Goal: Transaction & Acquisition: Download file/media

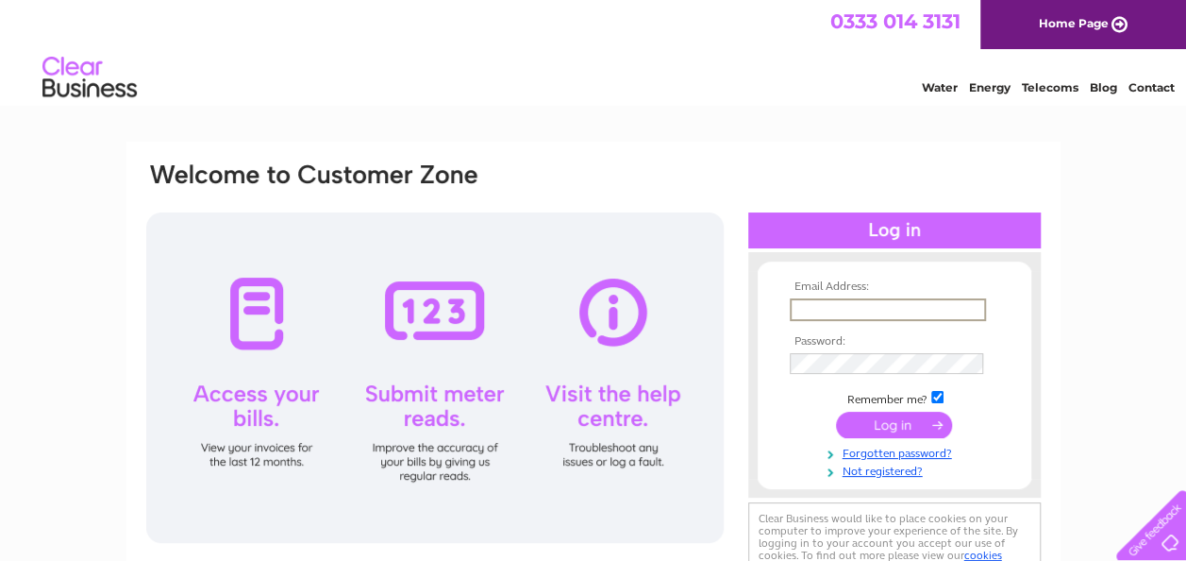
click at [864, 306] on input "text" at bounding box center [888, 309] width 196 height 23
type input "[EMAIL_ADDRESS][DOMAIN_NAME]"
click at [883, 428] on input "submit" at bounding box center [894, 423] width 116 height 26
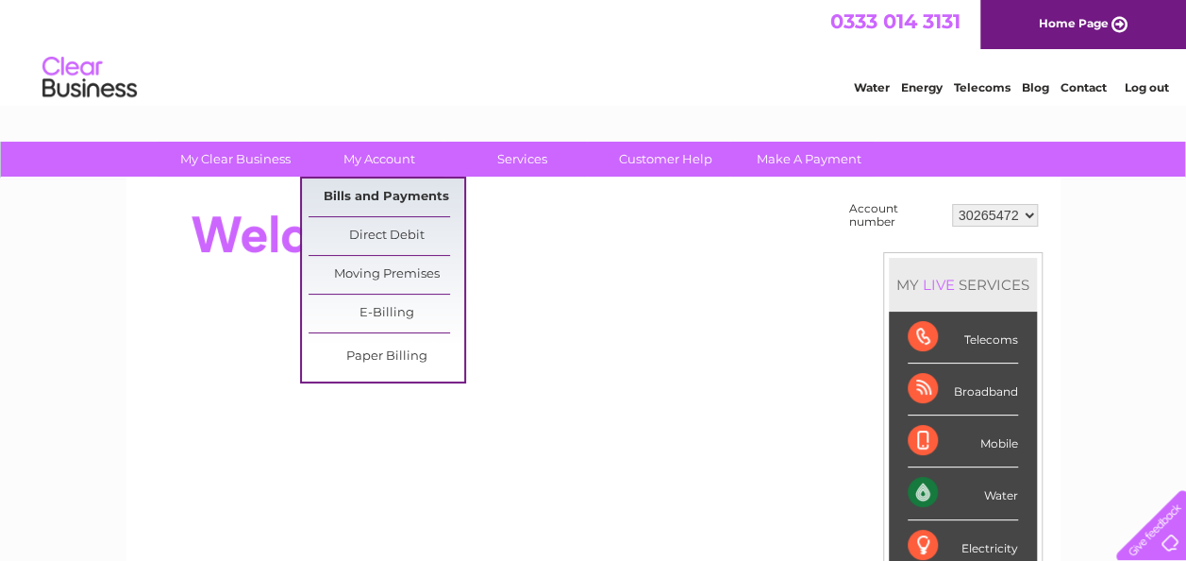
click at [393, 196] on link "Bills and Payments" at bounding box center [387, 197] width 156 height 38
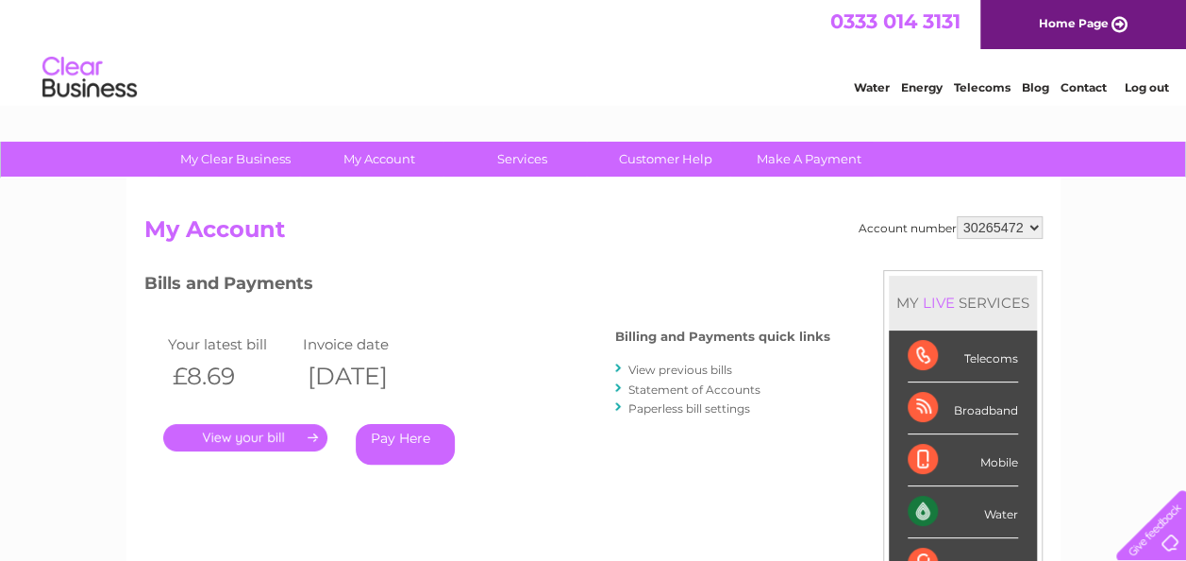
click at [696, 372] on link "View previous bills" at bounding box center [680, 369] width 104 height 14
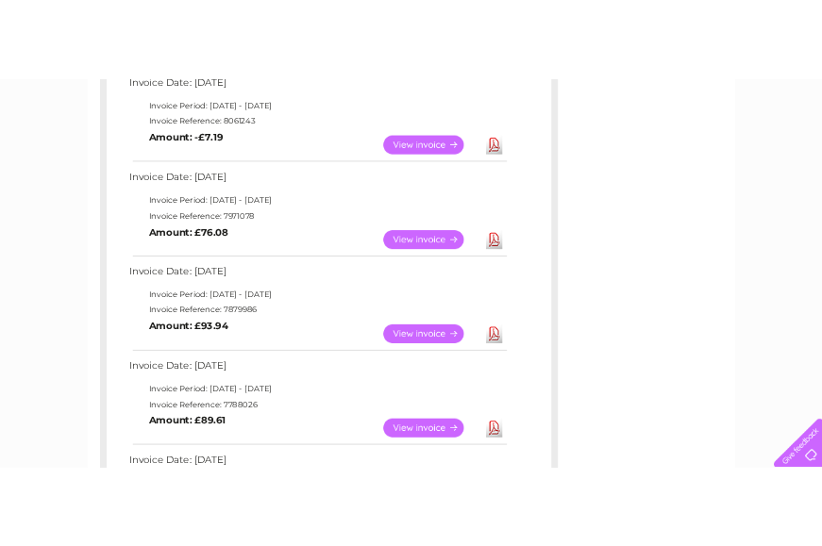
scroll to position [578, 0]
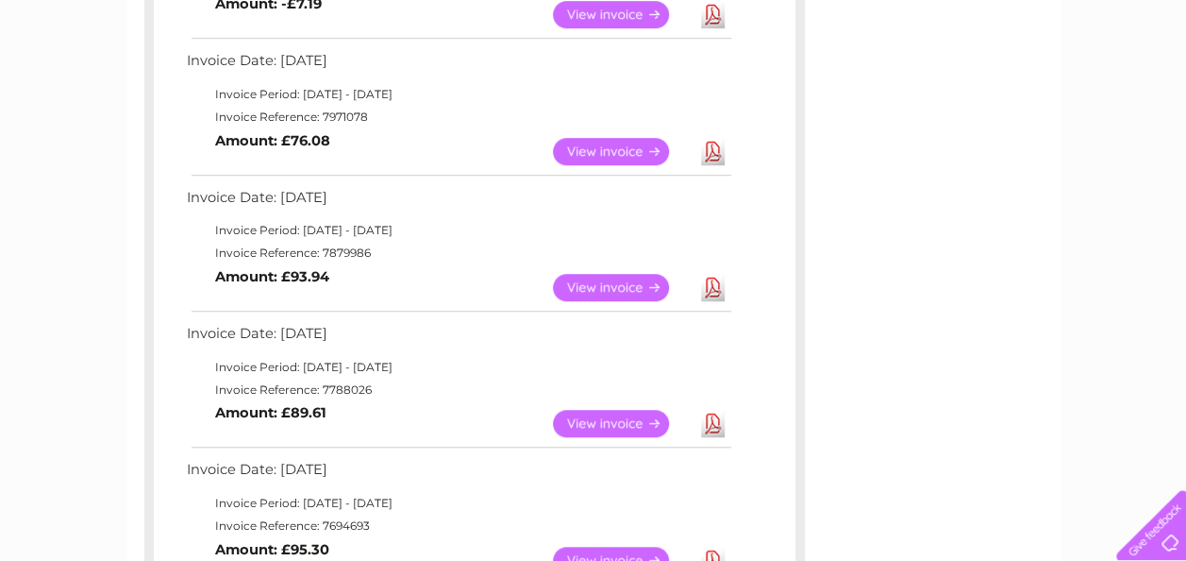
click at [712, 289] on link "Download" at bounding box center [713, 287] width 24 height 27
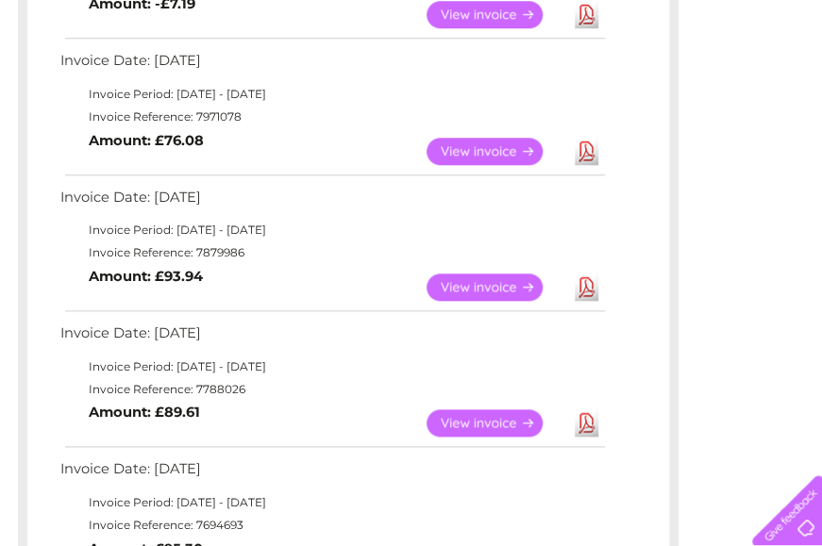
click at [579, 147] on link "Download" at bounding box center [587, 151] width 24 height 27
click at [587, 11] on link "Download" at bounding box center [587, 14] width 24 height 27
